Goal: Information Seeking & Learning: Learn about a topic

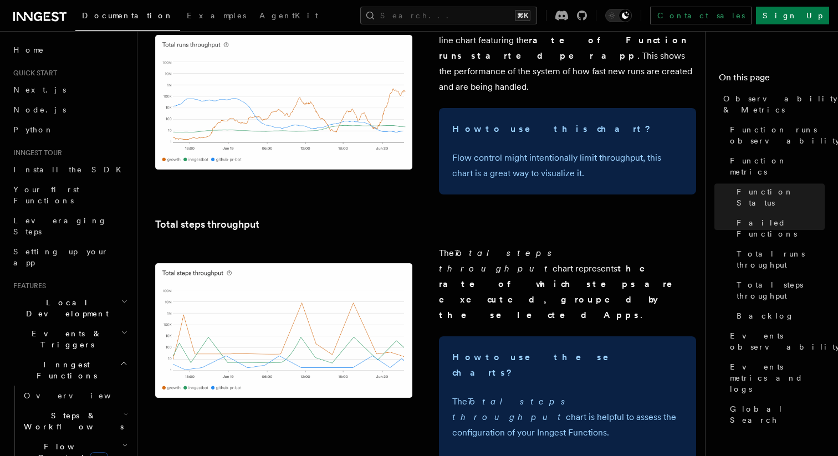
scroll to position [1731, 0]
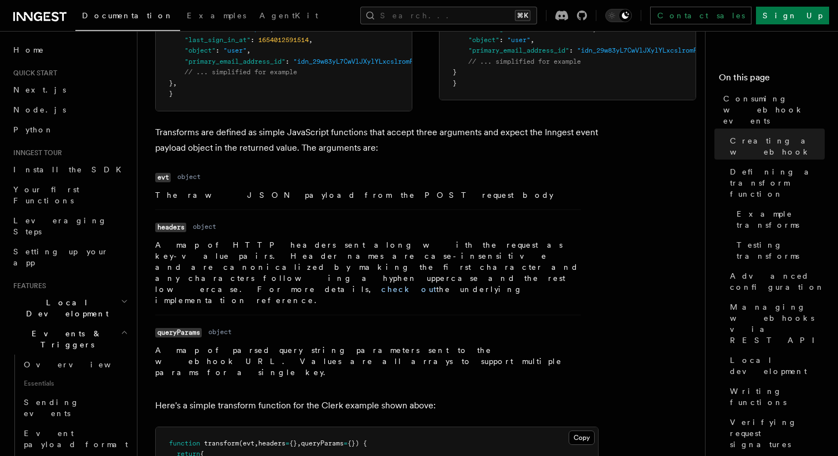
scroll to position [5, 0]
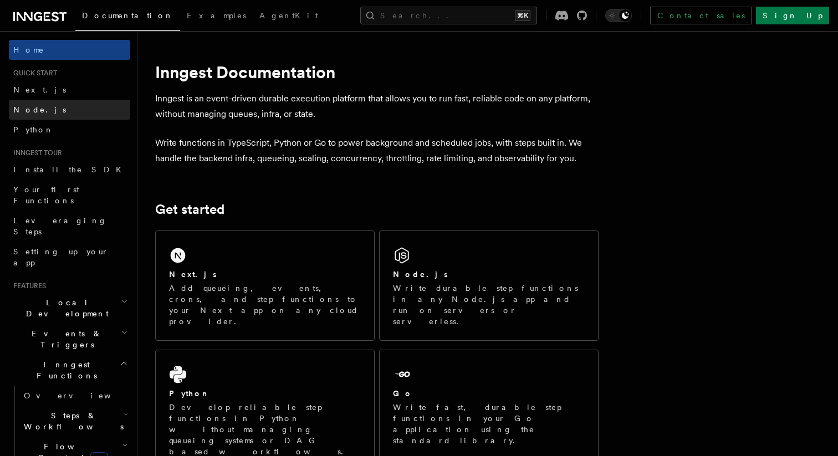
click at [86, 105] on link "Node.js" at bounding box center [69, 110] width 121 height 20
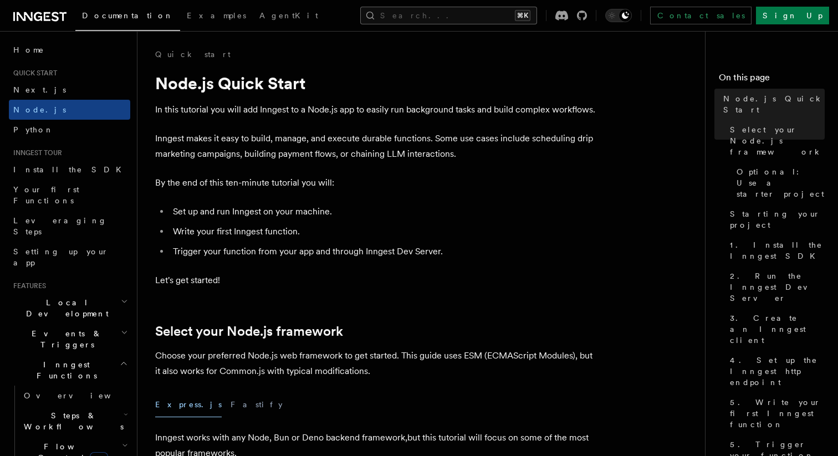
click at [455, 18] on button "Search... ⌘K" at bounding box center [448, 16] width 177 height 18
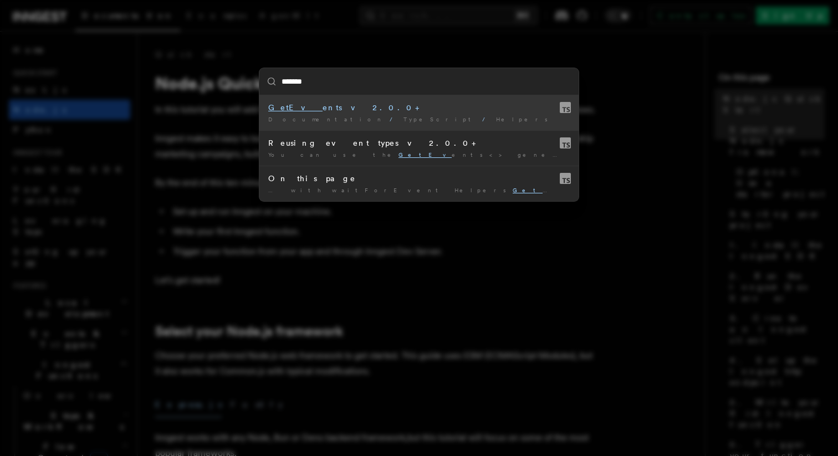
type input "********"
click at [386, 108] on div "GetEvent s v2.0.0+" at bounding box center [418, 107] width 301 height 11
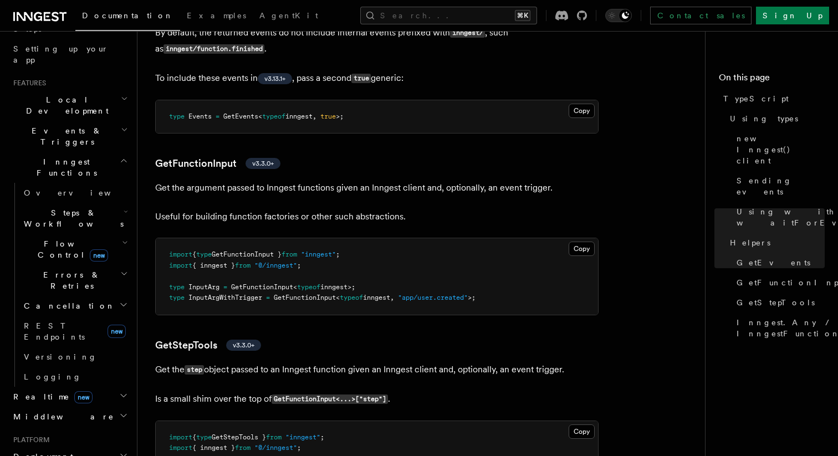
scroll to position [232, 0]
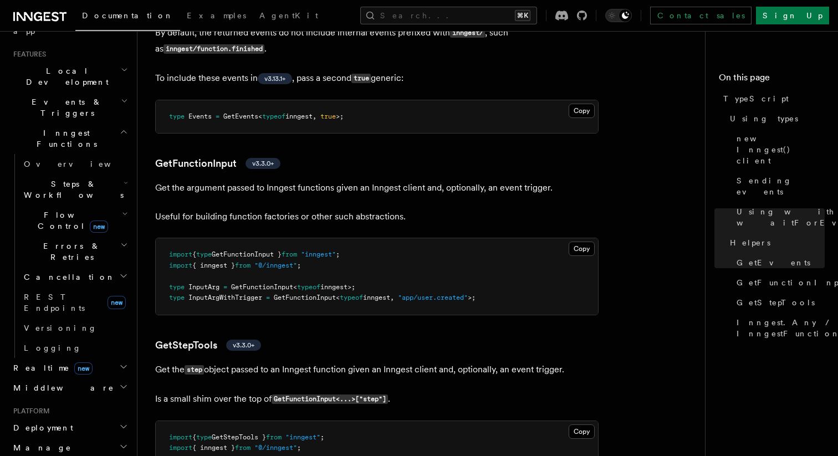
click at [113, 378] on h2 "Middleware" at bounding box center [69, 388] width 121 height 20
click at [115, 378] on h2 "Middleware" at bounding box center [69, 388] width 121 height 20
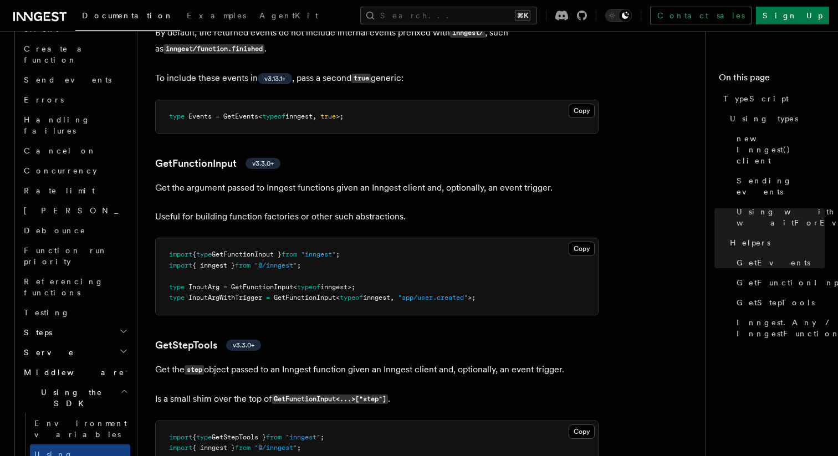
scroll to position [857, 0]
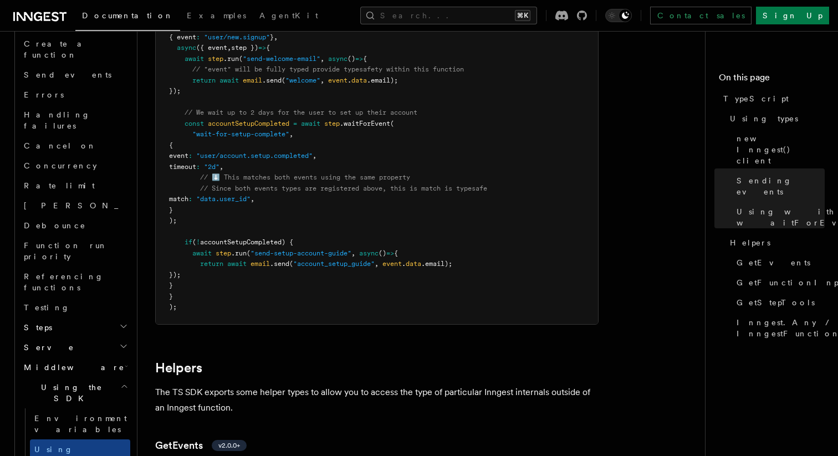
scroll to position [1671, 0]
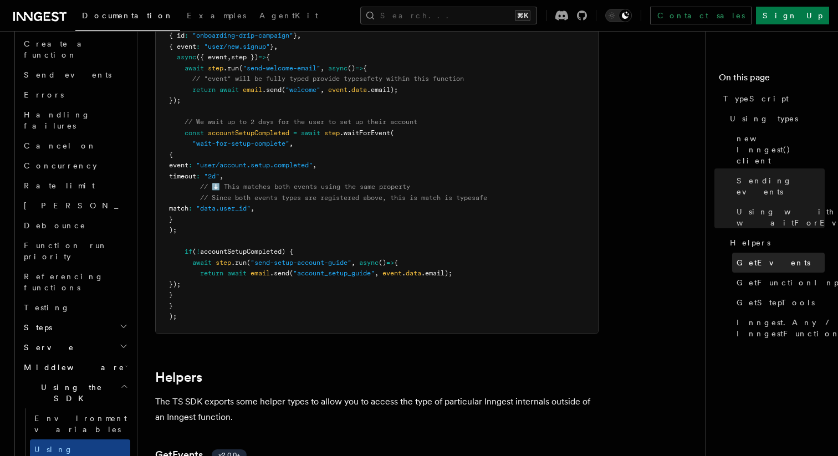
click at [740, 257] on span "GetEvents" at bounding box center [773, 262] width 74 height 11
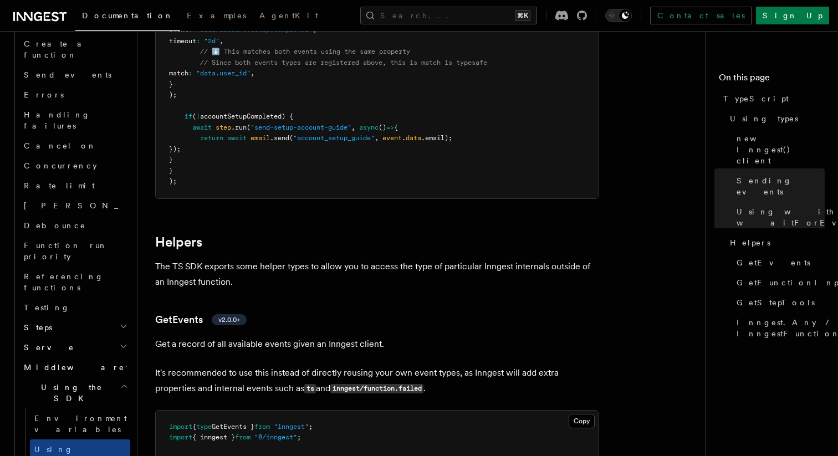
scroll to position [1798, 0]
